Goal: Obtain resource: Obtain resource

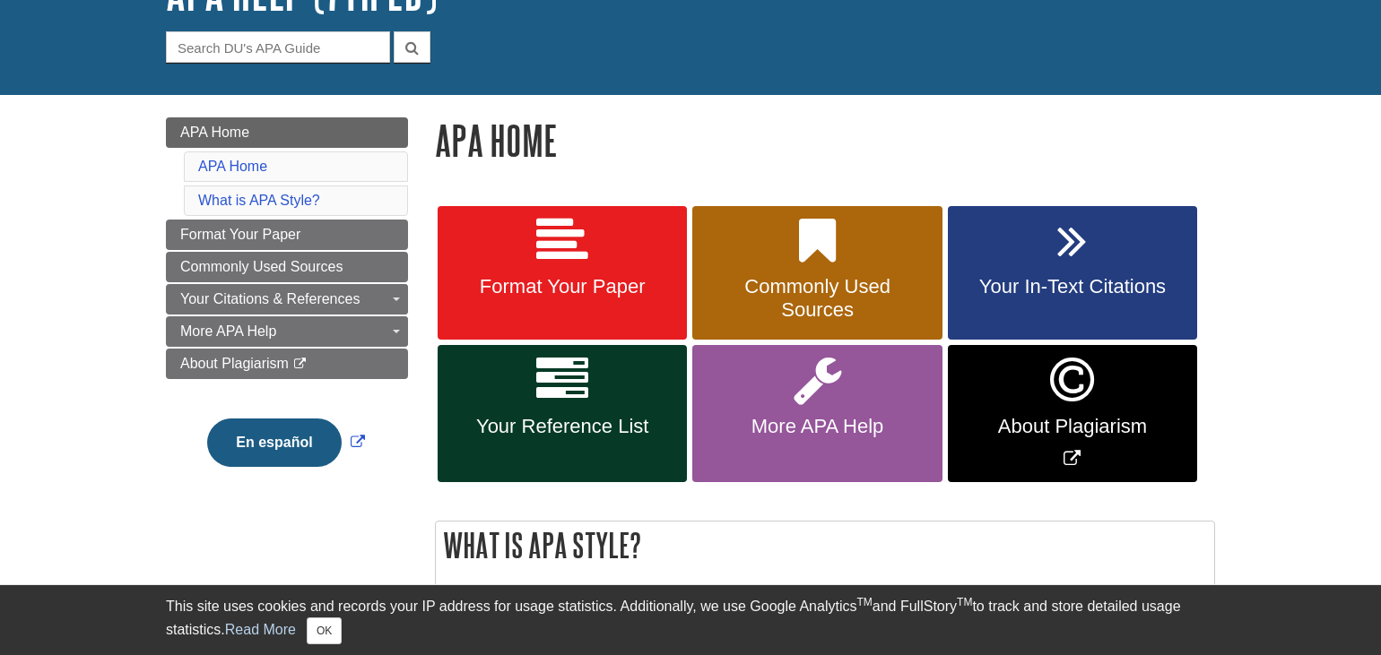
scroll to position [152, 0]
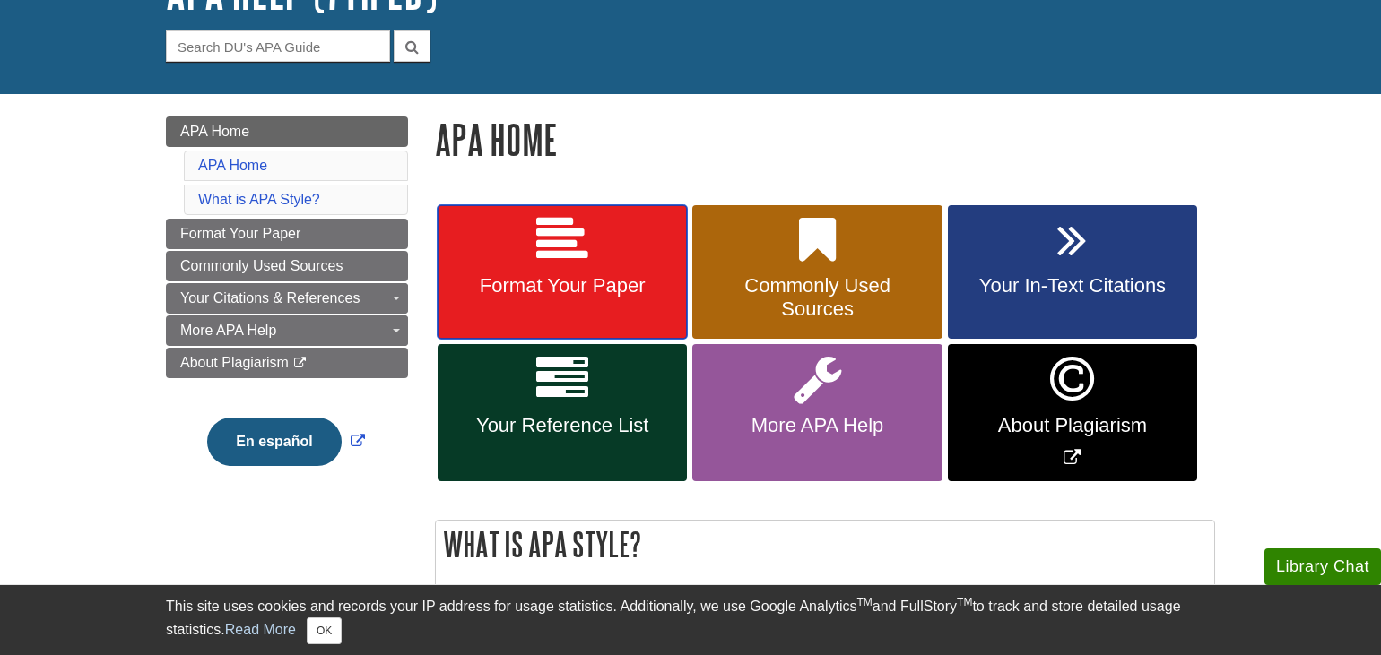
click at [522, 310] on link "Format Your Paper" at bounding box center [562, 272] width 249 height 134
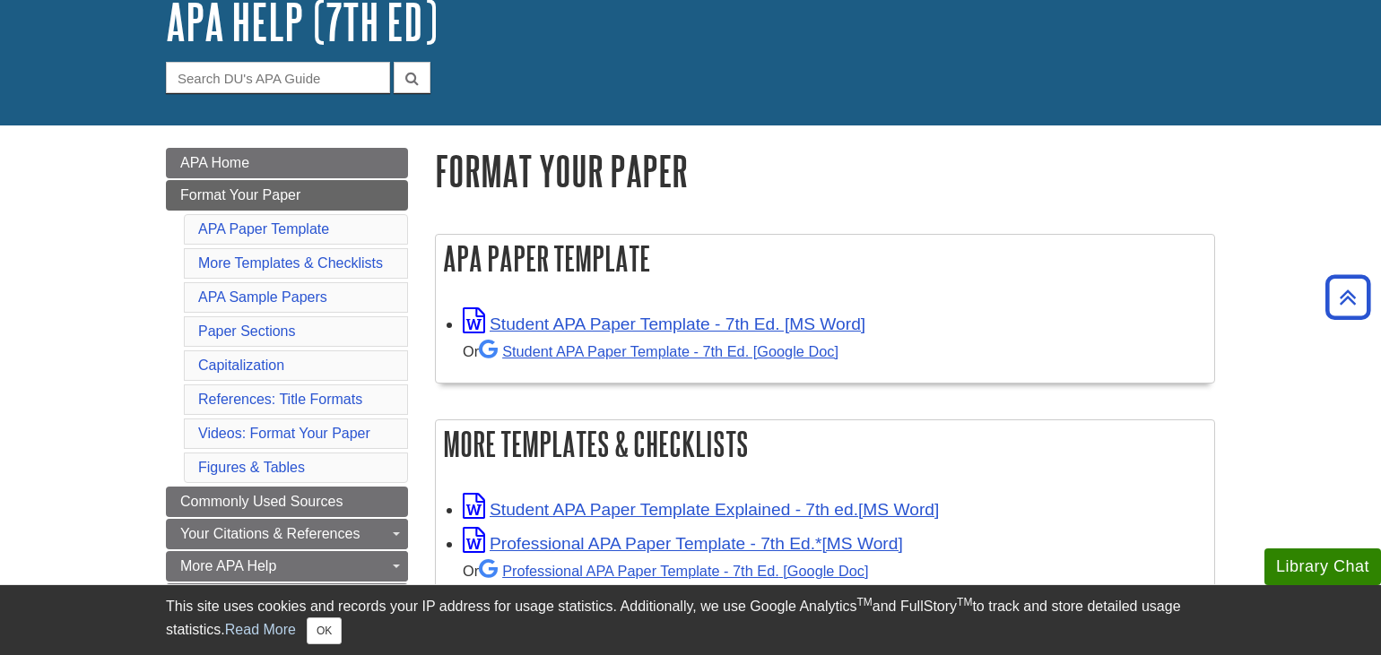
scroll to position [118, 0]
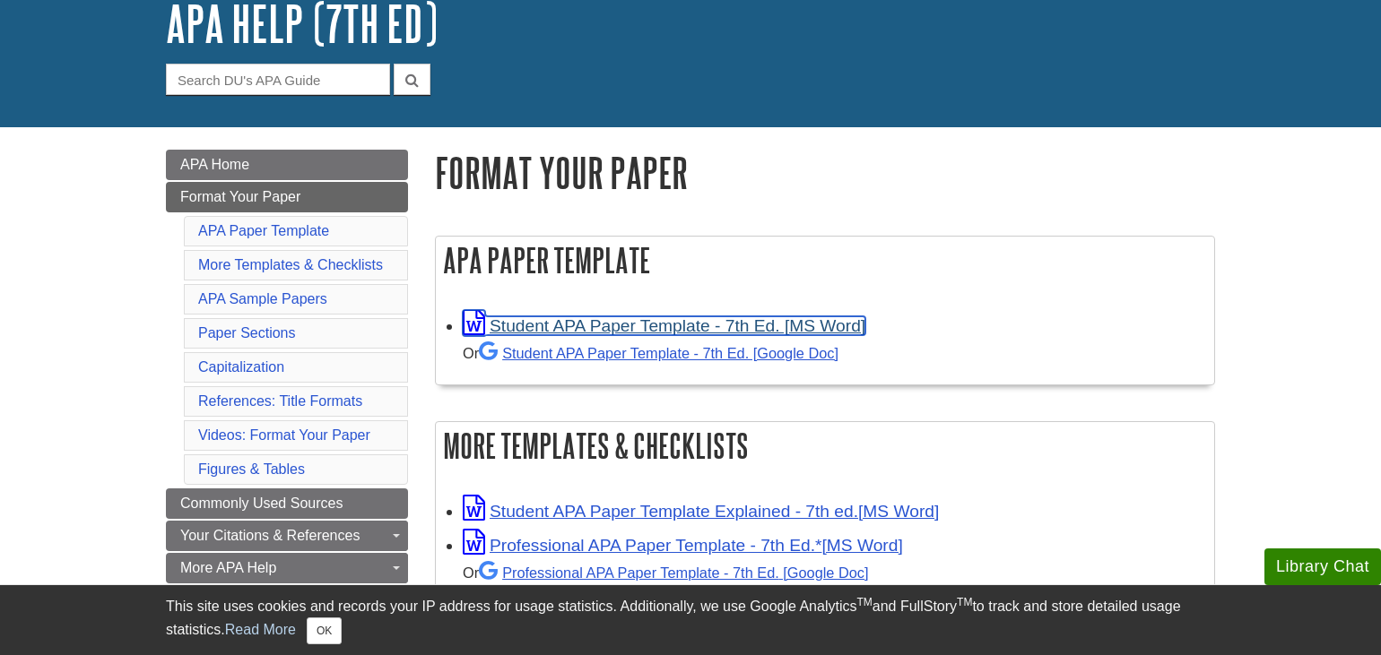
click at [521, 328] on link "Student APA Paper Template - 7th Ed. [MS Word]" at bounding box center [664, 325] width 403 height 19
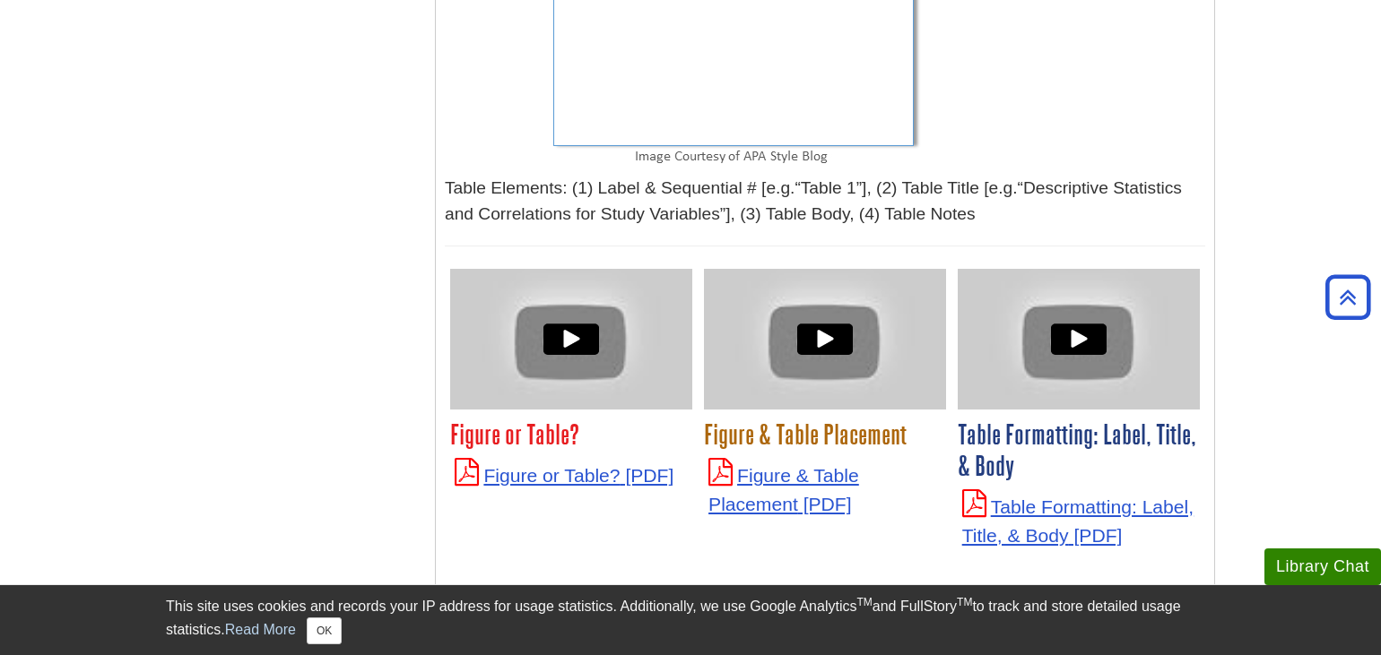
scroll to position [6041, 0]
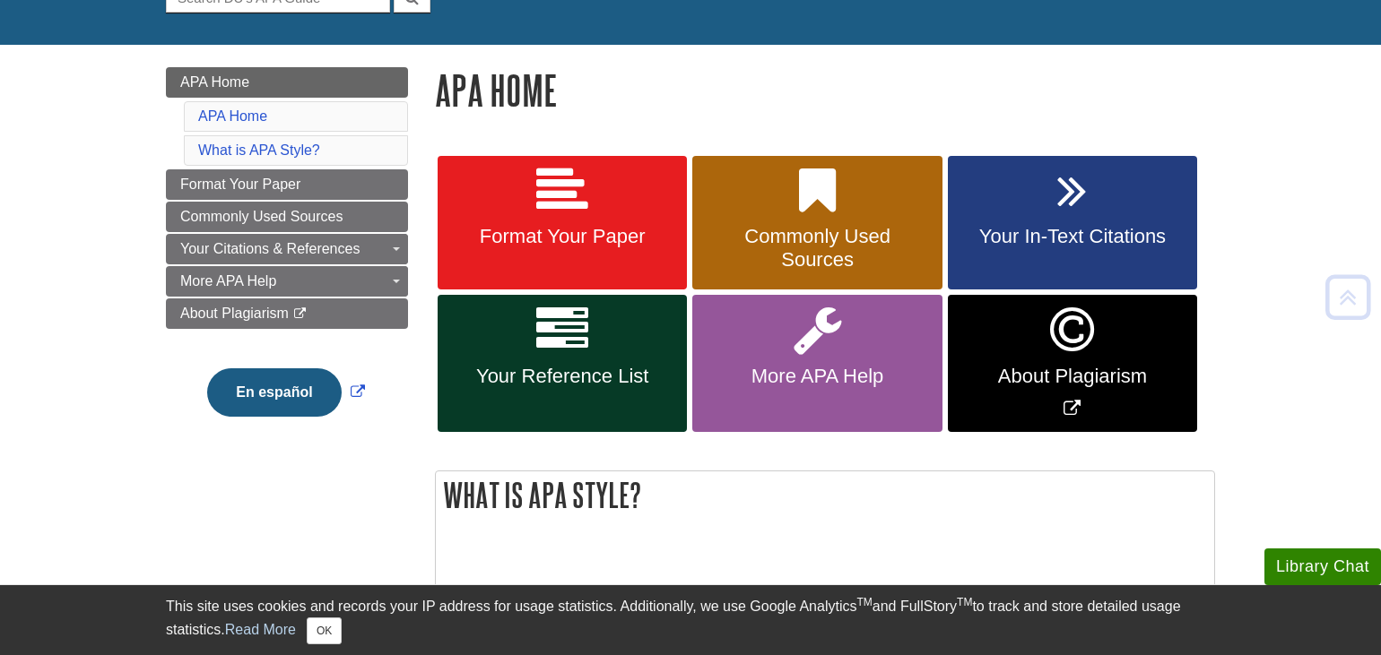
scroll to position [202, 0]
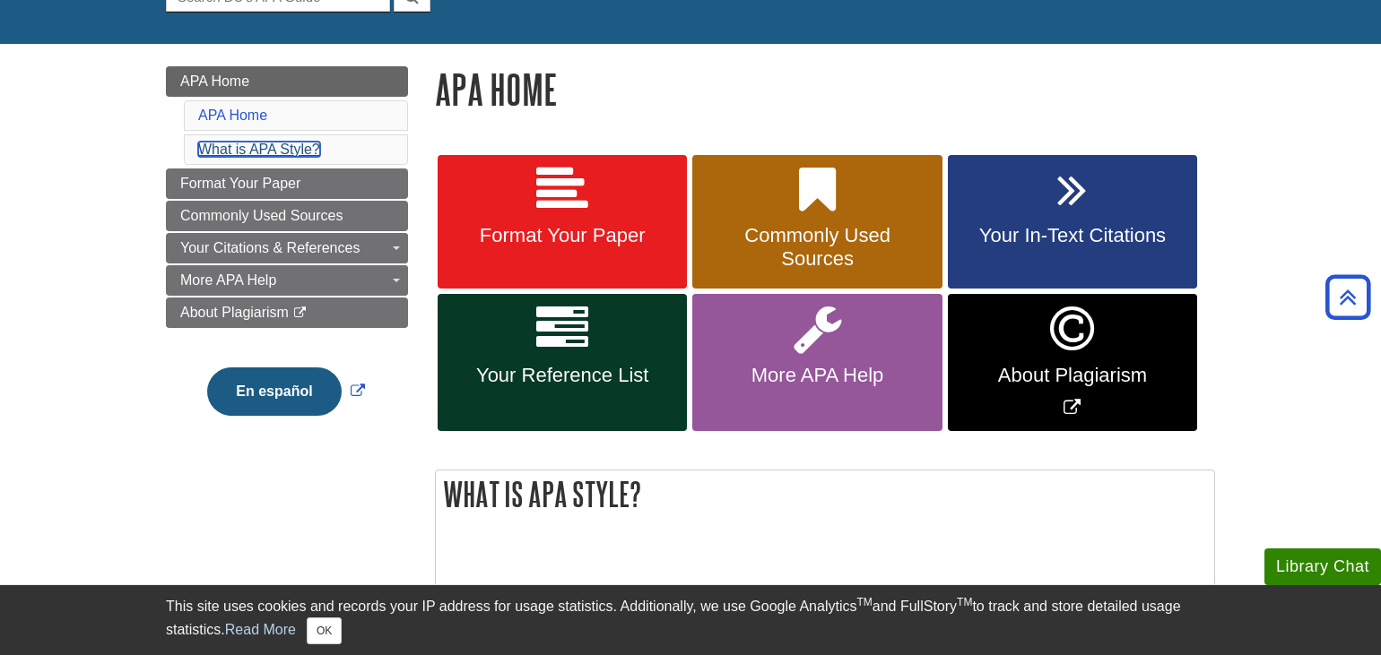
click at [290, 148] on link "What is APA Style?" at bounding box center [259, 149] width 122 height 15
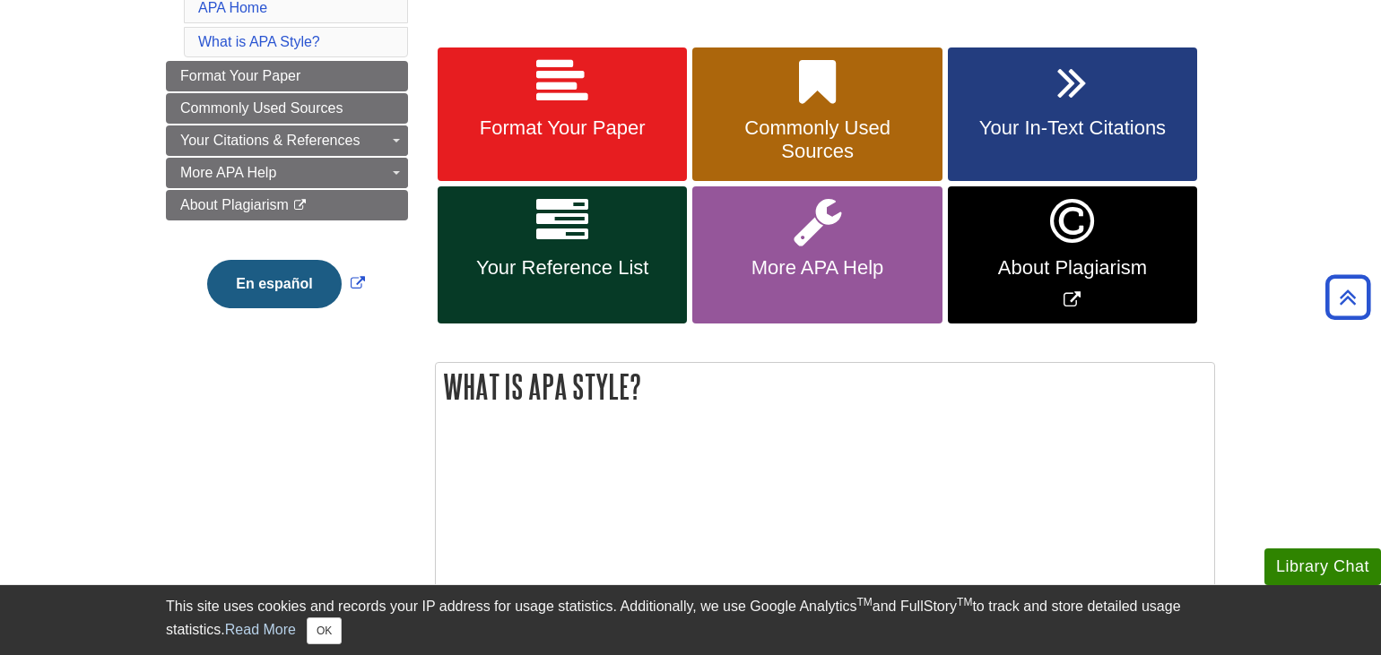
scroll to position [68, 0]
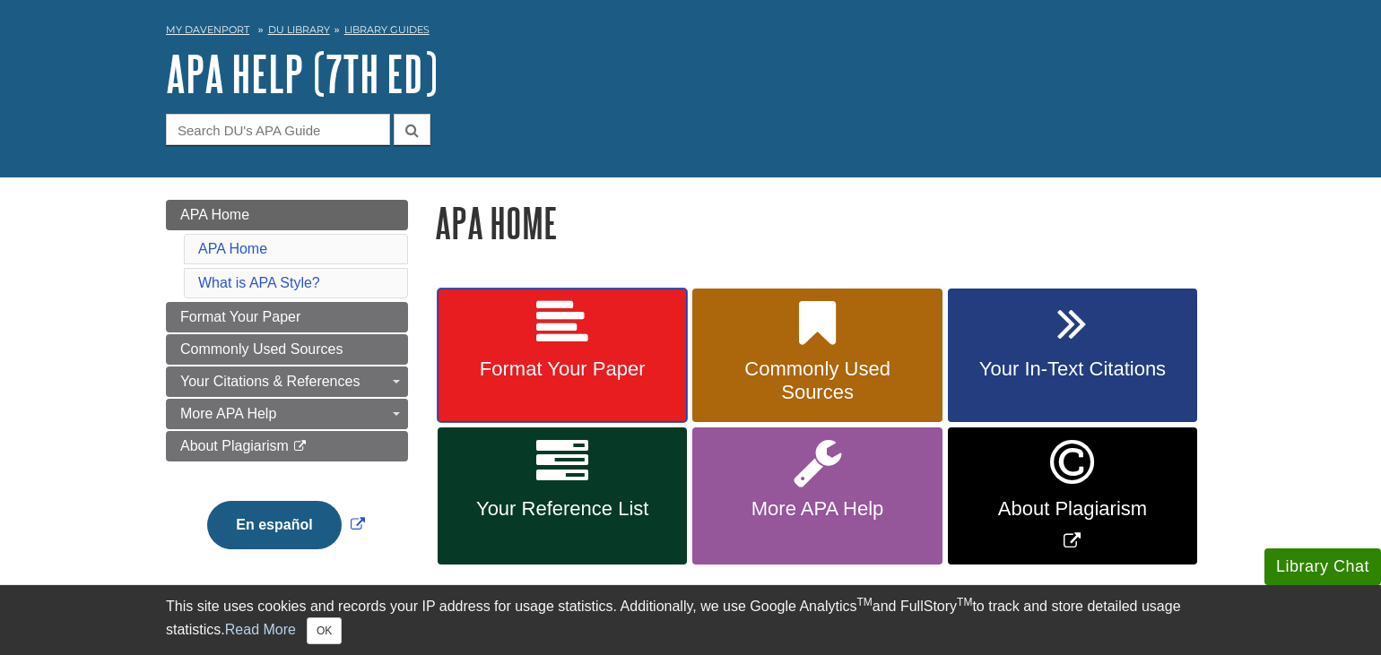
click at [631, 384] on link "Format Your Paper" at bounding box center [562, 356] width 249 height 134
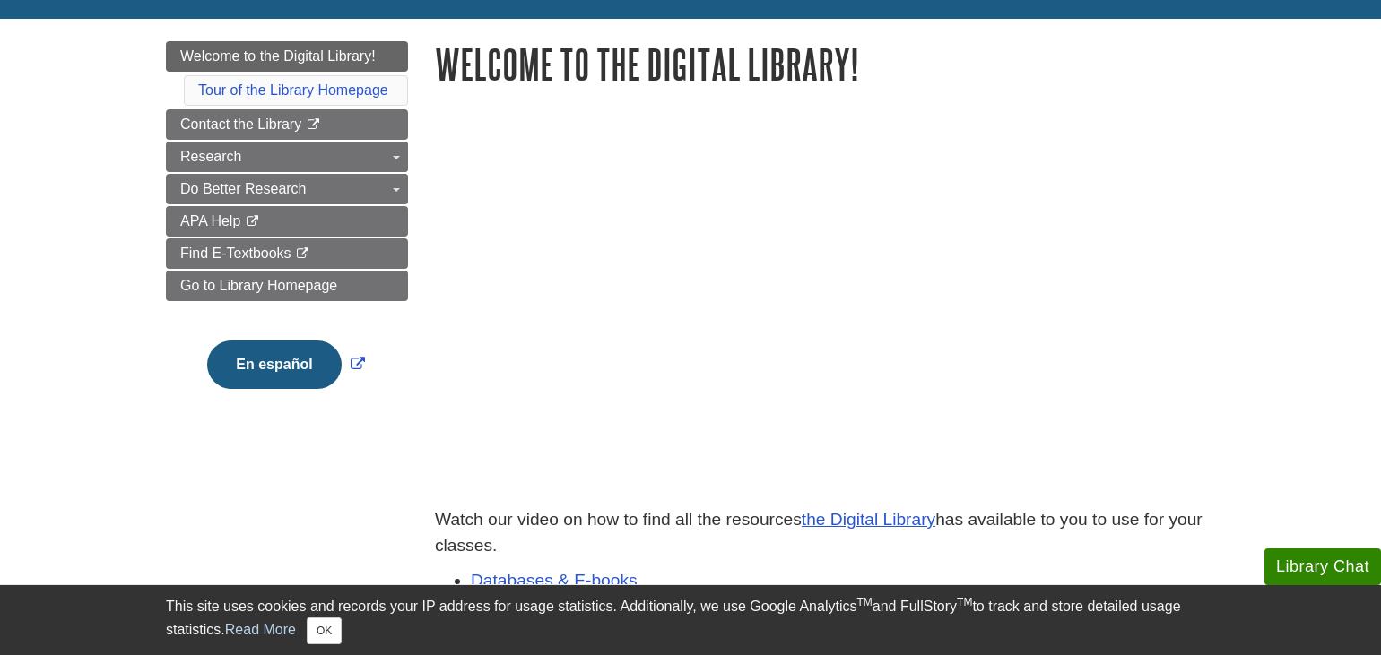
scroll to position [208, 0]
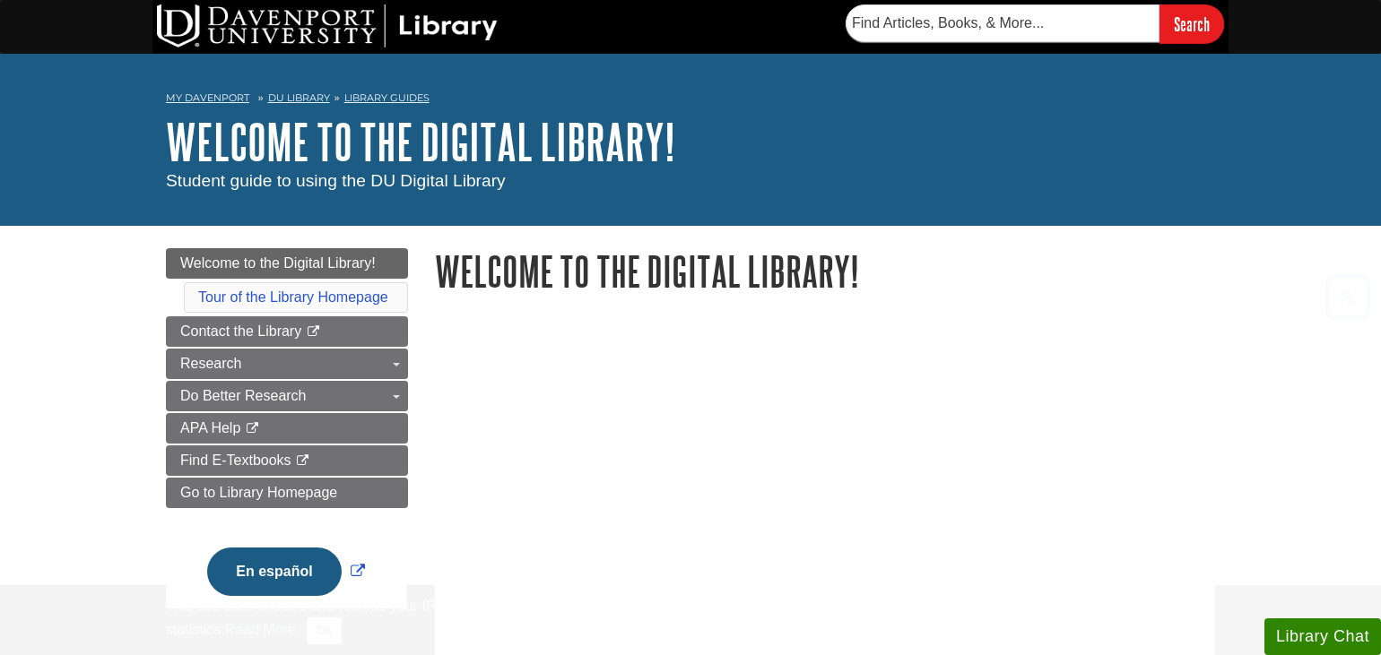
scroll to position [208, 0]
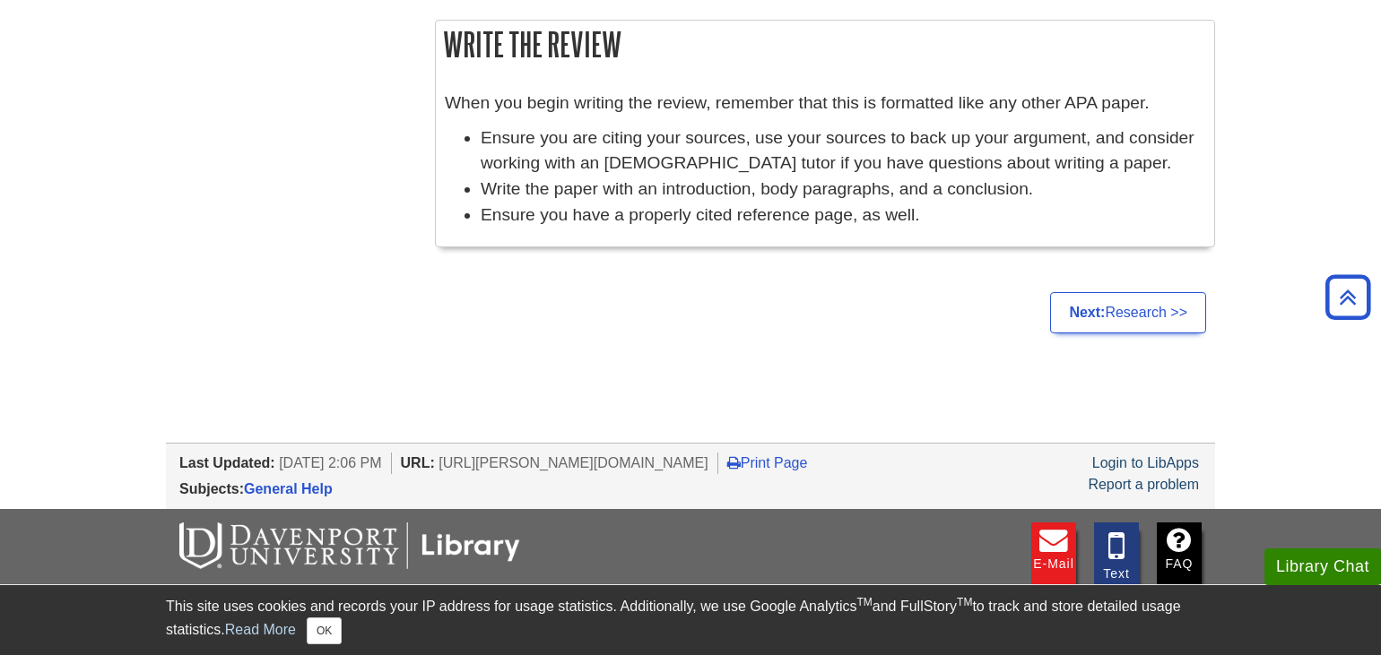
scroll to position [1600, 0]
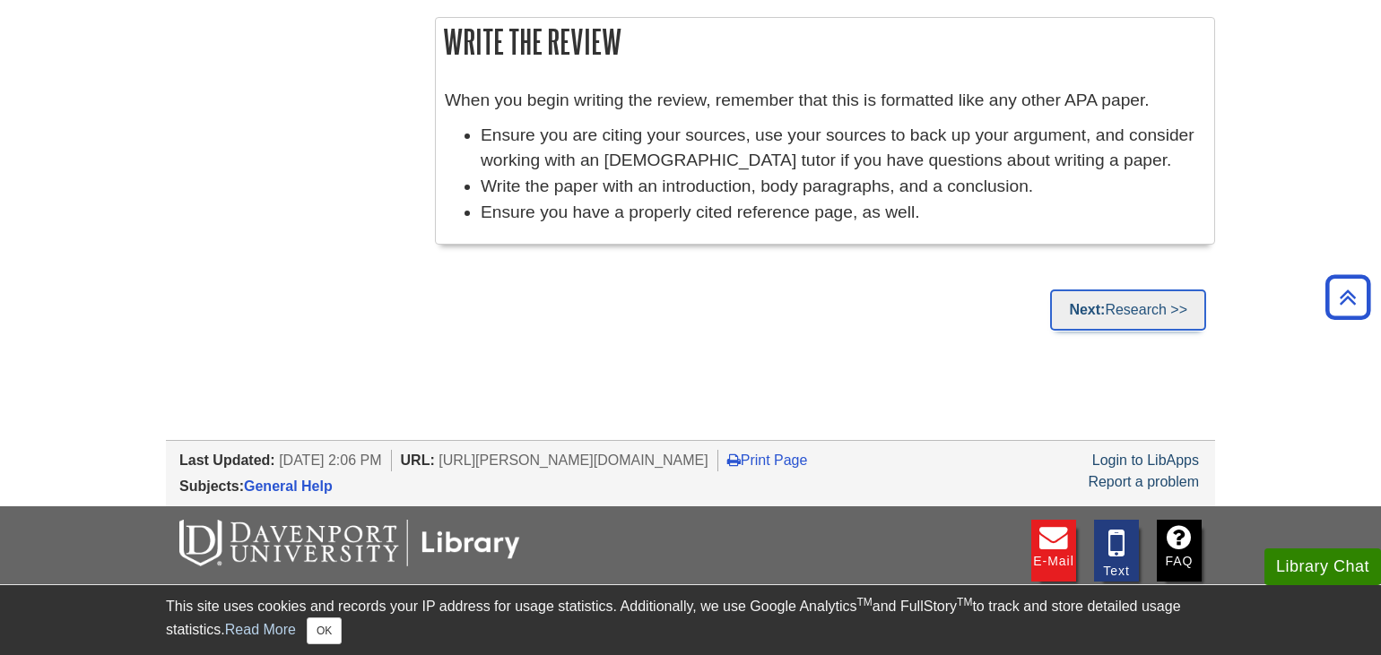
click at [1062, 305] on link "Next: Research >>" at bounding box center [1128, 310] width 156 height 41
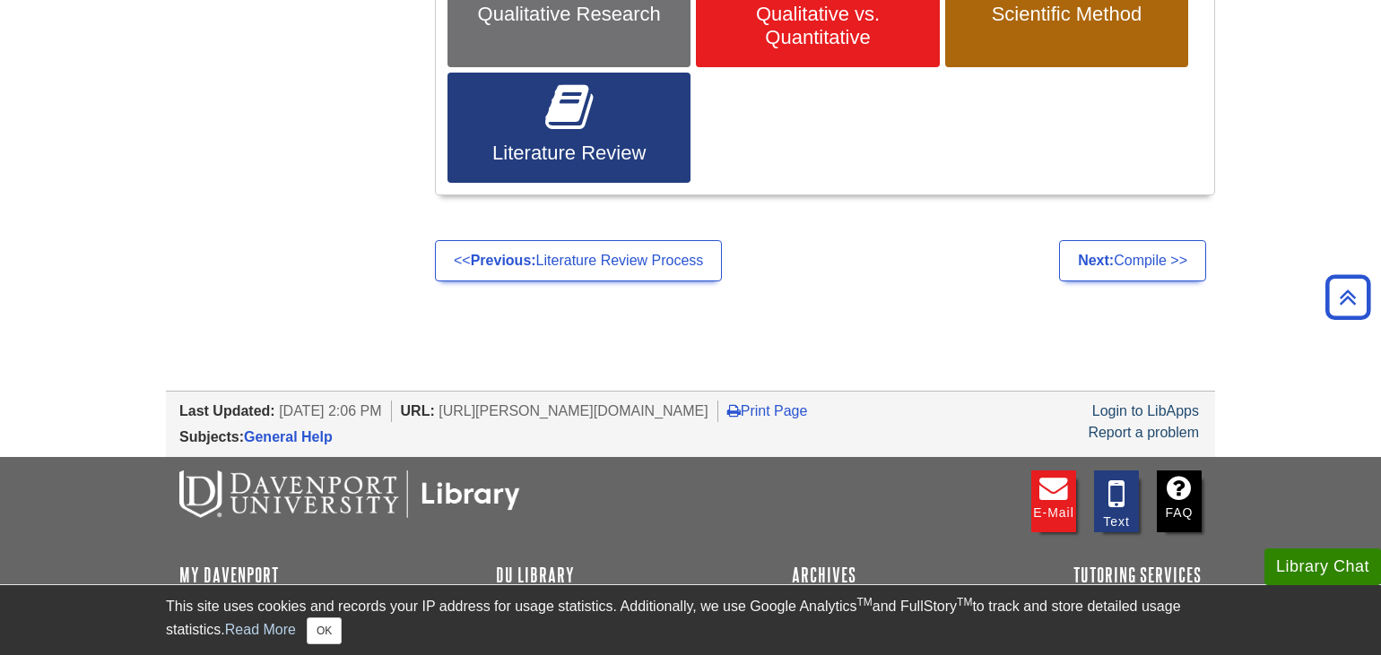
scroll to position [1116, 0]
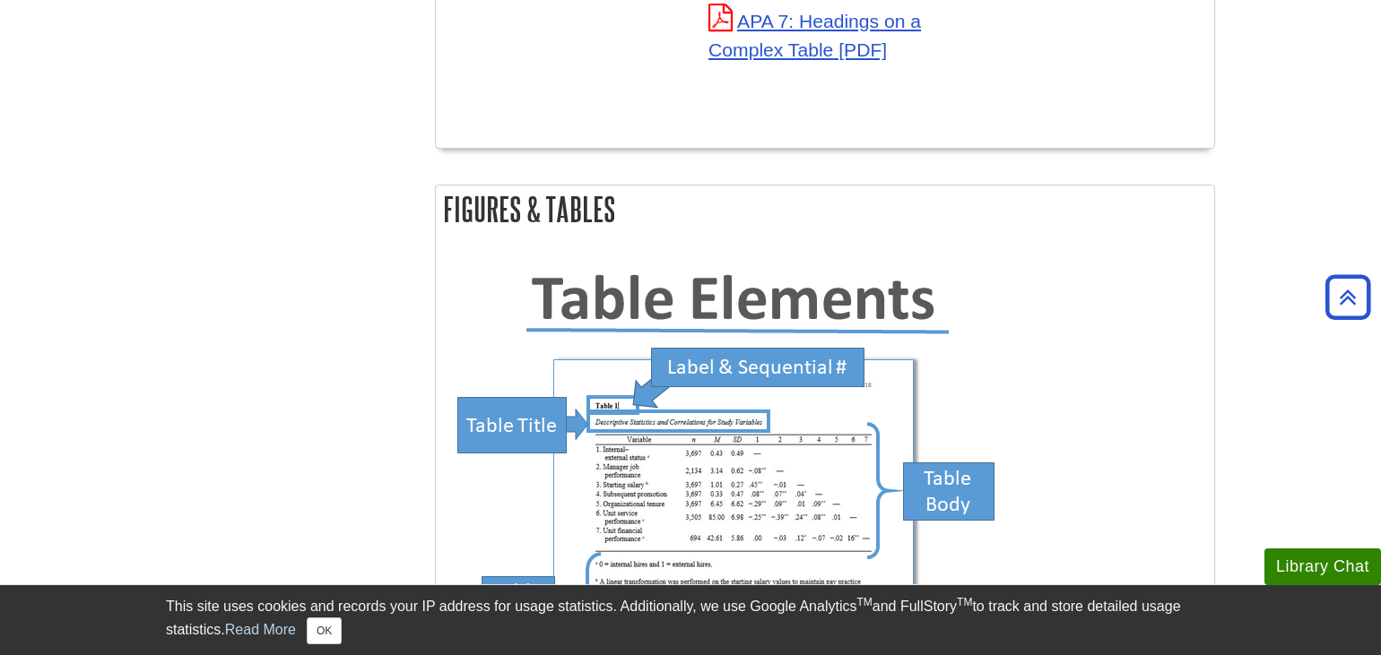
scroll to position [5218, 0]
